Goal: Find specific page/section: Find specific page/section

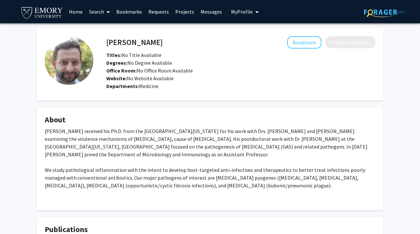
scroll to position [139, 0]
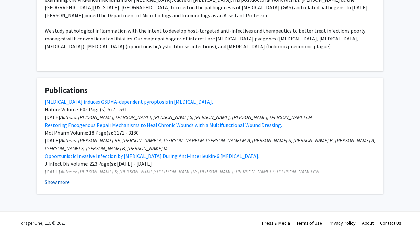
click at [60, 181] on button "Show more" at bounding box center [57, 182] width 25 height 8
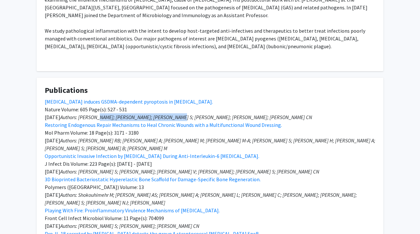
drag, startPoint x: 108, startPoint y: 114, endPoint x: 178, endPoint y: 114, distance: 70.4
click at [178, 114] on em "Authors: [PERSON_NAME]; [PERSON_NAME]; [PERSON_NAME] S; [PERSON_NAME]; [PERSON_…" at bounding box center [186, 117] width 252 height 6
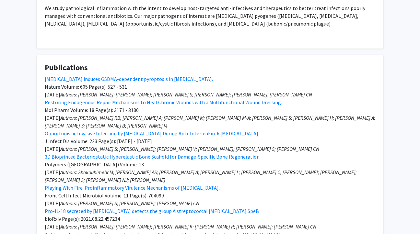
scroll to position [162, 0]
drag, startPoint x: 98, startPoint y: 164, endPoint x: 147, endPoint y: 163, distance: 49.0
click at [147, 169] on em "Authors: Shokouhimehr M; [PERSON_NAME] AS; [PERSON_NAME] A; [PERSON_NAME] L; [P…" at bounding box center [201, 176] width 312 height 14
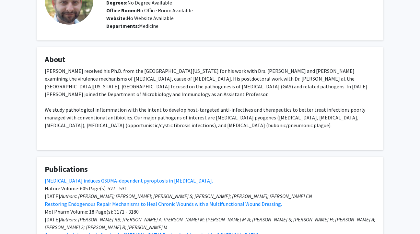
scroll to position [0, 0]
